Goal: Transaction & Acquisition: Purchase product/service

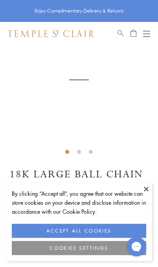
scroll to position [45, 0]
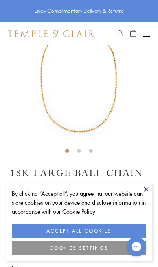
click at [145, 188] on button at bounding box center [146, 189] width 12 height 12
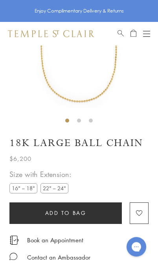
scroll to position [76, 0]
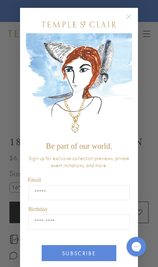
click at [112, 200] on input "Email" at bounding box center [78, 192] width 101 height 15
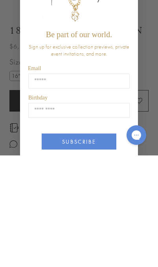
type input "**********"
type input "*****"
click at [99, 245] on button "SUBSCRIBE" at bounding box center [79, 253] width 74 height 16
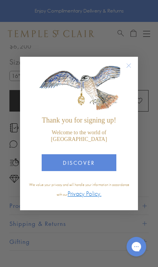
click at [131, 71] on circle "Close dialog" at bounding box center [128, 65] width 9 height 9
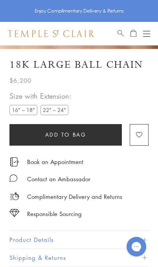
scroll to position [0, 0]
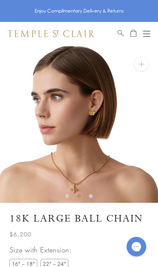
click at [145, 36] on button "Open navigation" at bounding box center [146, 33] width 7 height 9
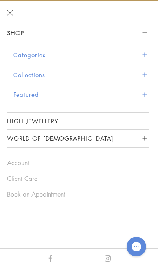
click at [140, 62] on button "Categories" at bounding box center [80, 55] width 135 height 20
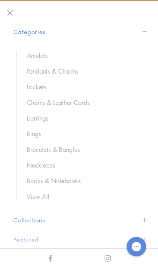
scroll to position [40, 0]
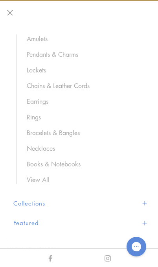
click at [87, 89] on link "Chains & Leather Cords" at bounding box center [84, 86] width 114 height 9
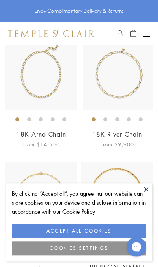
scroll to position [99, 0]
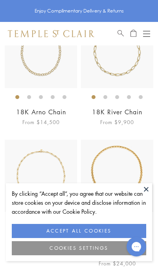
click at [145, 195] on button at bounding box center [146, 189] width 12 height 12
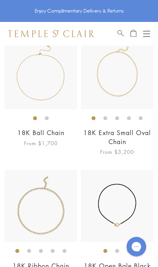
scroll to position [862, 0]
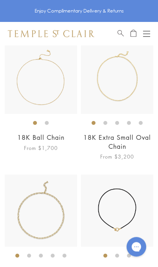
click at [48, 73] on img at bounding box center [41, 78] width 72 height 72
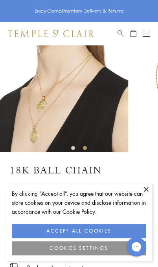
scroll to position [51, 0]
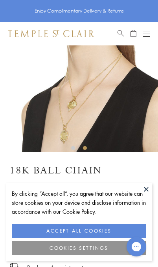
click at [143, 195] on button at bounding box center [146, 189] width 12 height 12
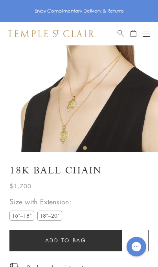
click at [57, 212] on label "18"–20"" at bounding box center [49, 216] width 25 height 10
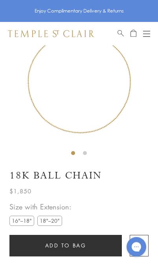
scroll to position [45, 0]
click at [90, 248] on button "Add to bag" at bounding box center [65, 246] width 112 height 22
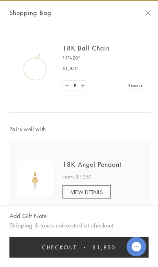
scroll to position [0, 0]
click at [147, 15] on button "Close Shopping Bag" at bounding box center [148, 13] width 6 height 6
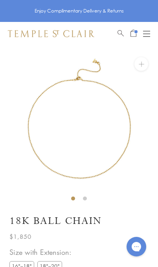
click at [75, 31] on img at bounding box center [51, 33] width 86 height 7
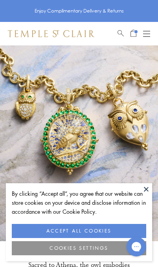
click at [150, 193] on button at bounding box center [146, 189] width 12 height 12
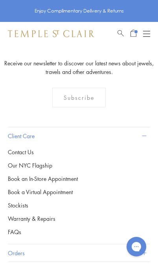
scroll to position [1949, 0]
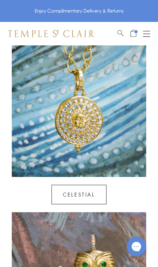
click at [135, 30] on span "Open Shopping Bag" at bounding box center [133, 32] width 6 height 7
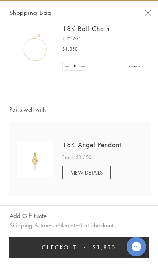
scroll to position [19, 0]
click at [94, 249] on span "$1,850" at bounding box center [104, 247] width 24 height 9
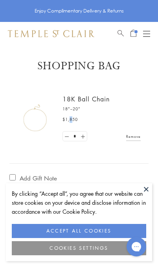
click at [118, 135] on div "* Remove" at bounding box center [101, 136] width 78 height 15
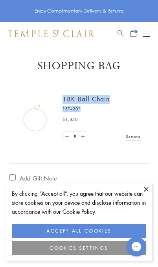
copy div "18K Ball Chain 18"–20""
